Goal: Task Accomplishment & Management: Manage account settings

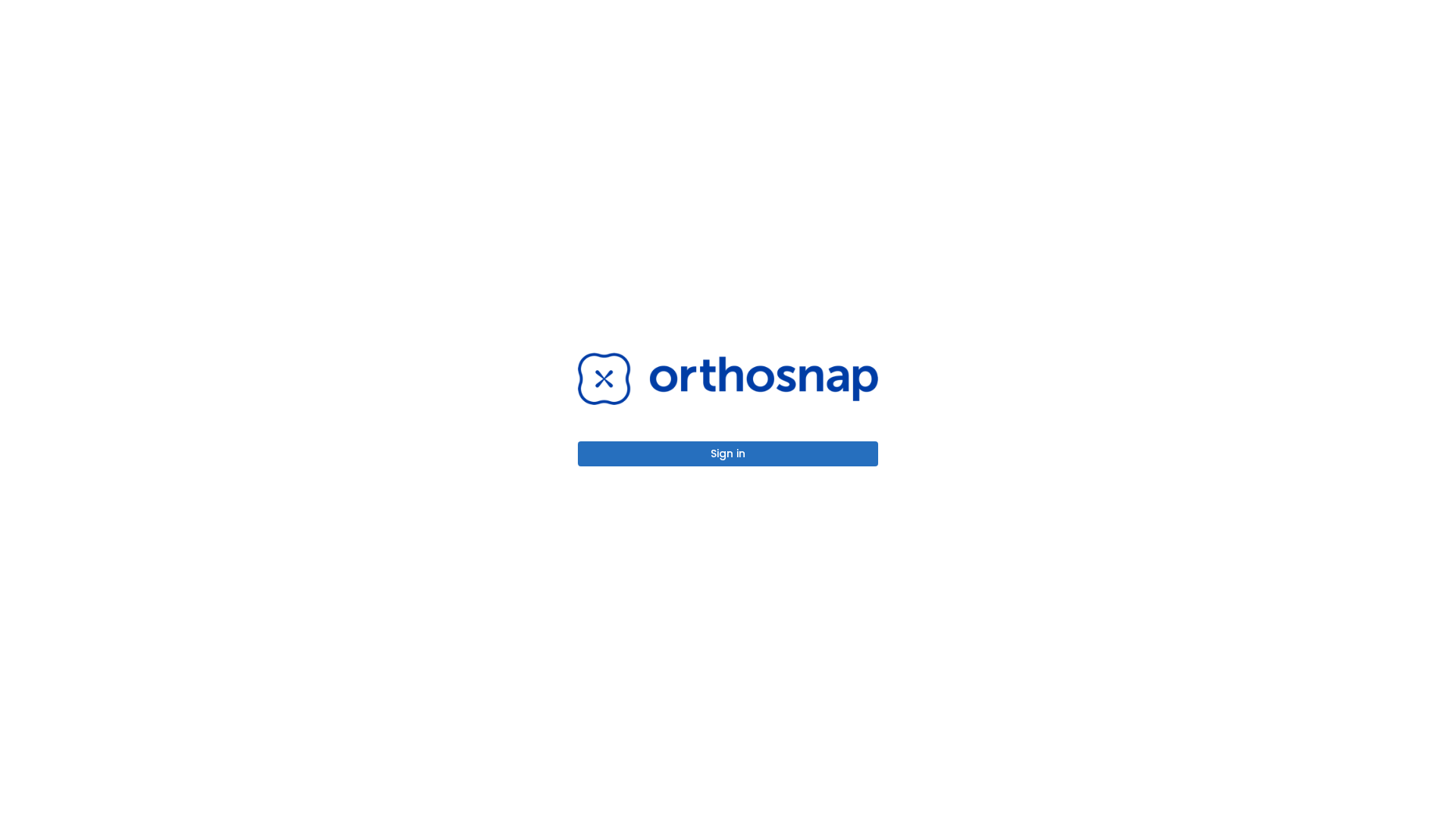
click at [728, 453] on button "Sign in" at bounding box center [728, 453] width 300 height 25
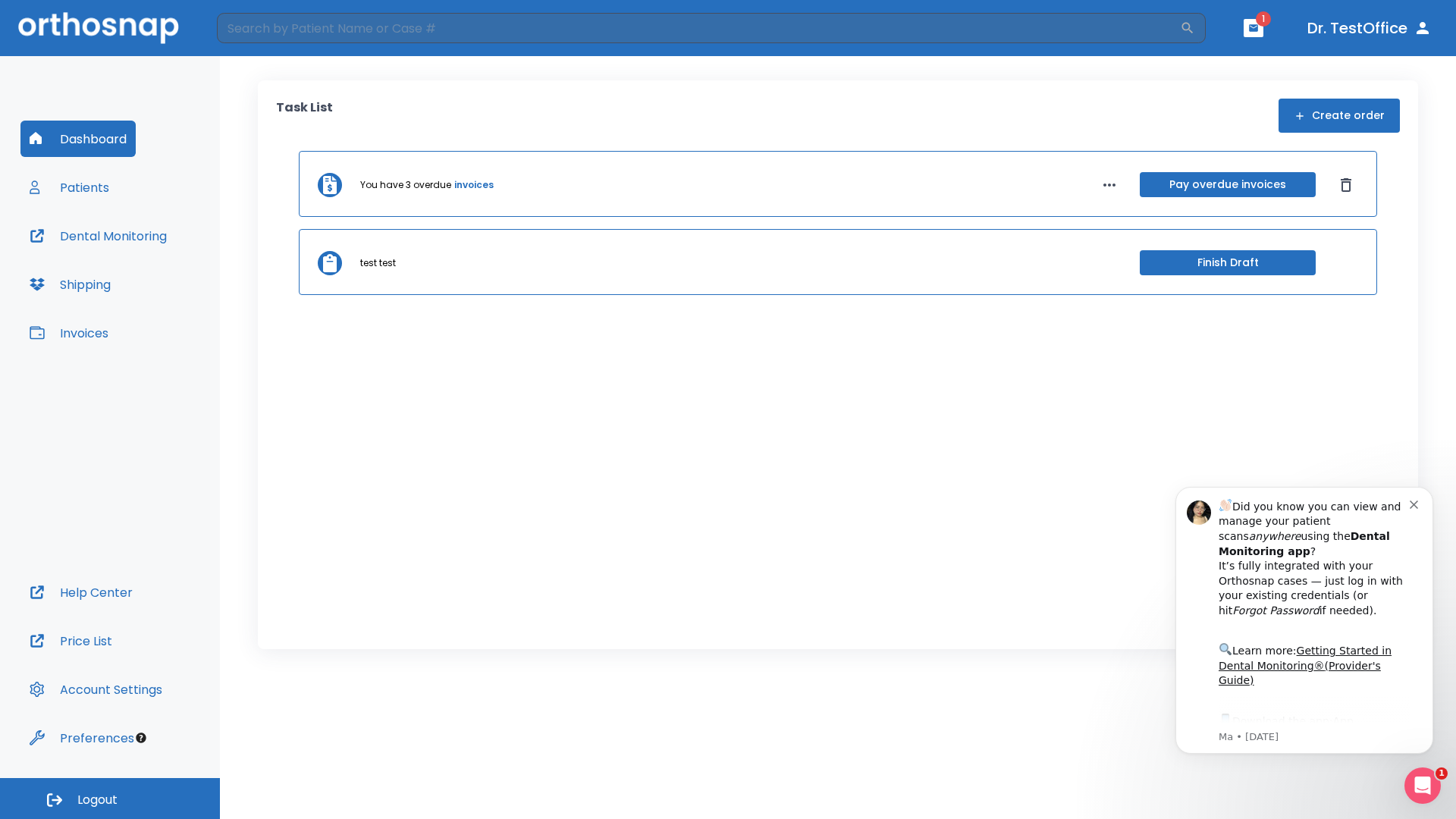
click at [110, 798] on span "Logout" at bounding box center [97, 800] width 40 height 16
